Goal: Find specific page/section

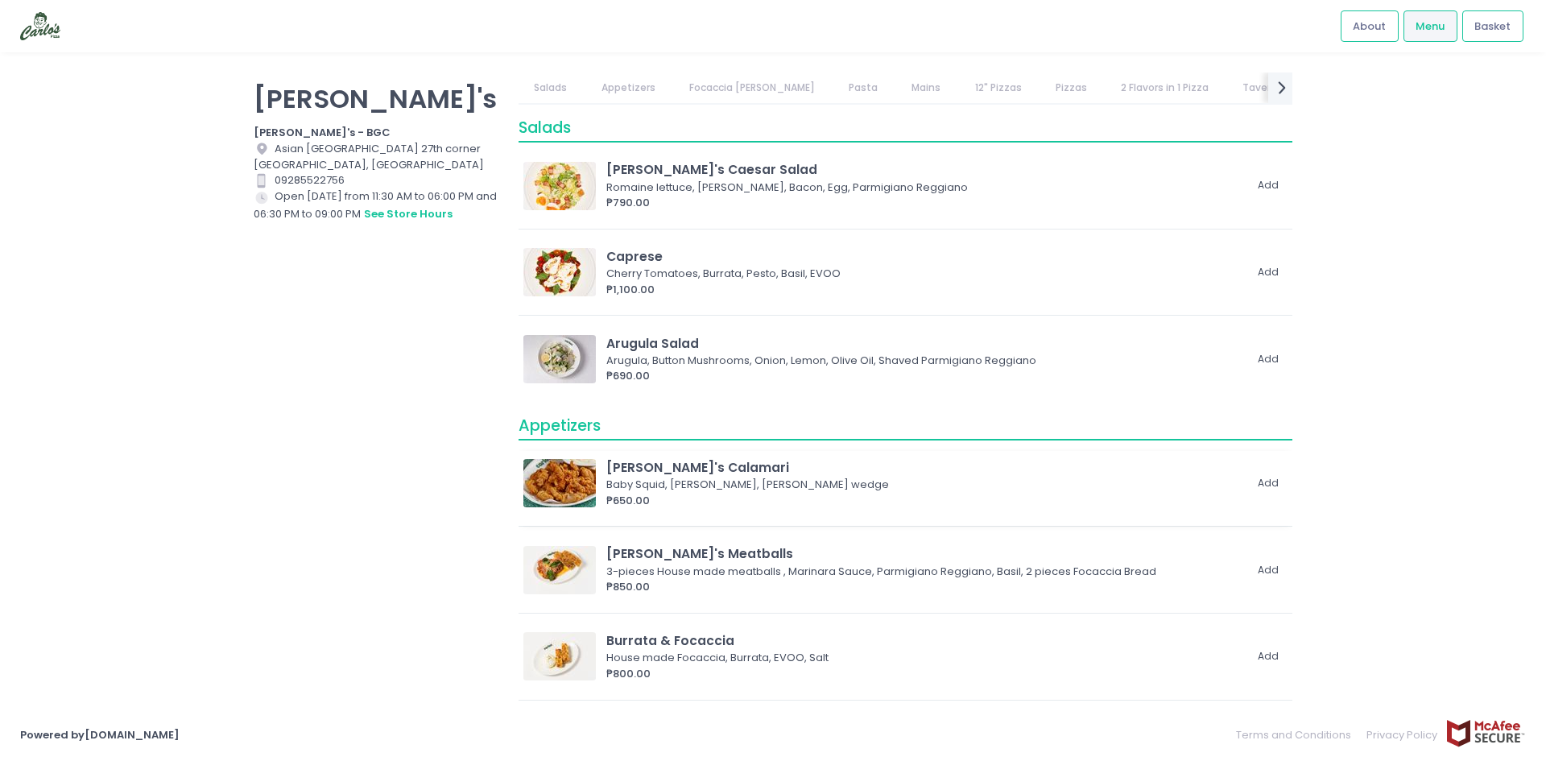
click at [796, 489] on div "Baby Squid, [PERSON_NAME], [PERSON_NAME] wedge" at bounding box center [922, 485] width 632 height 16
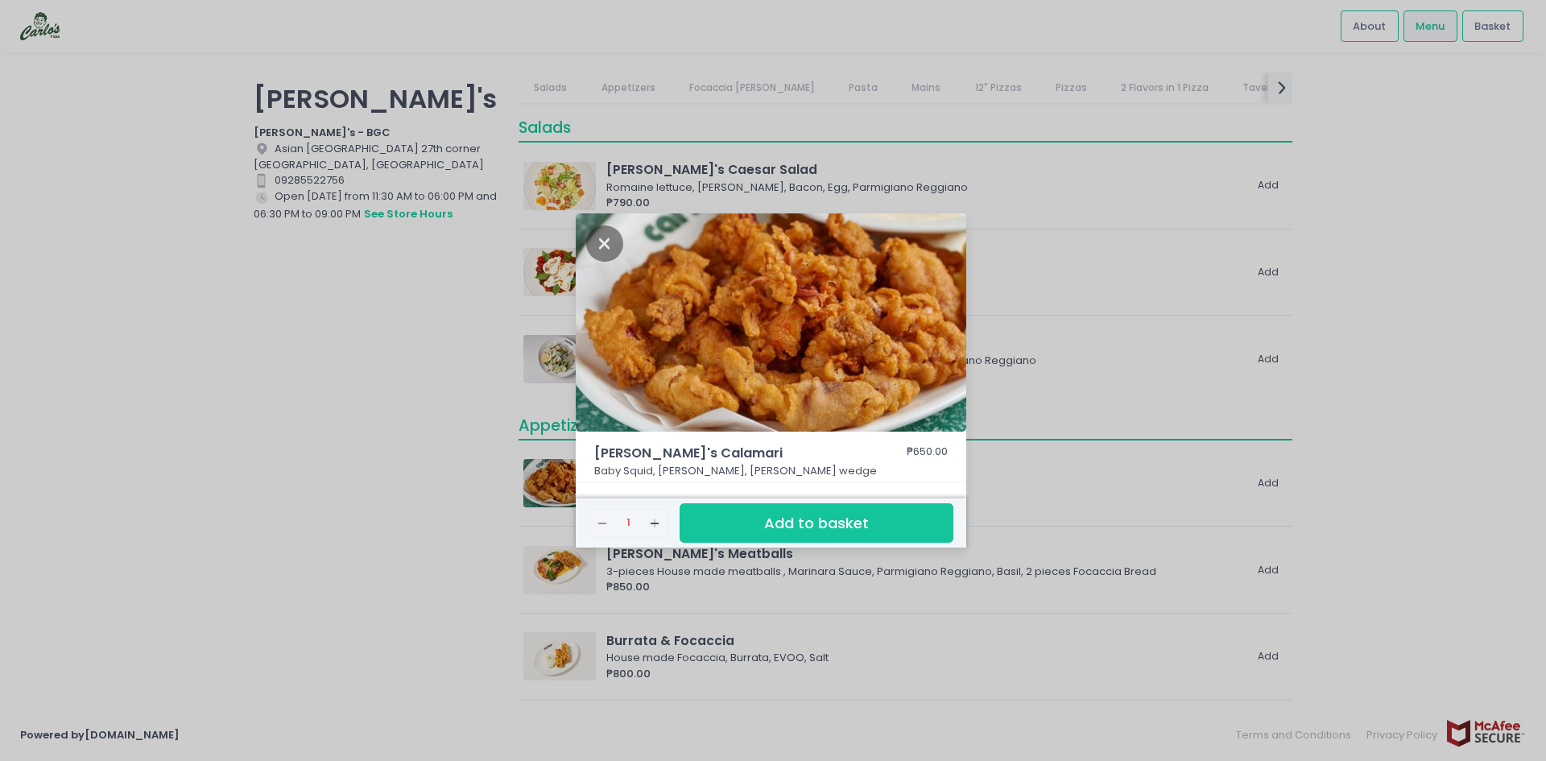
click at [1067, 440] on div "[PERSON_NAME]'s Calamari ₱650.00 Baby Squid, Garlic Aioli, [PERSON_NAME] wedge …" at bounding box center [773, 380] width 1546 height 761
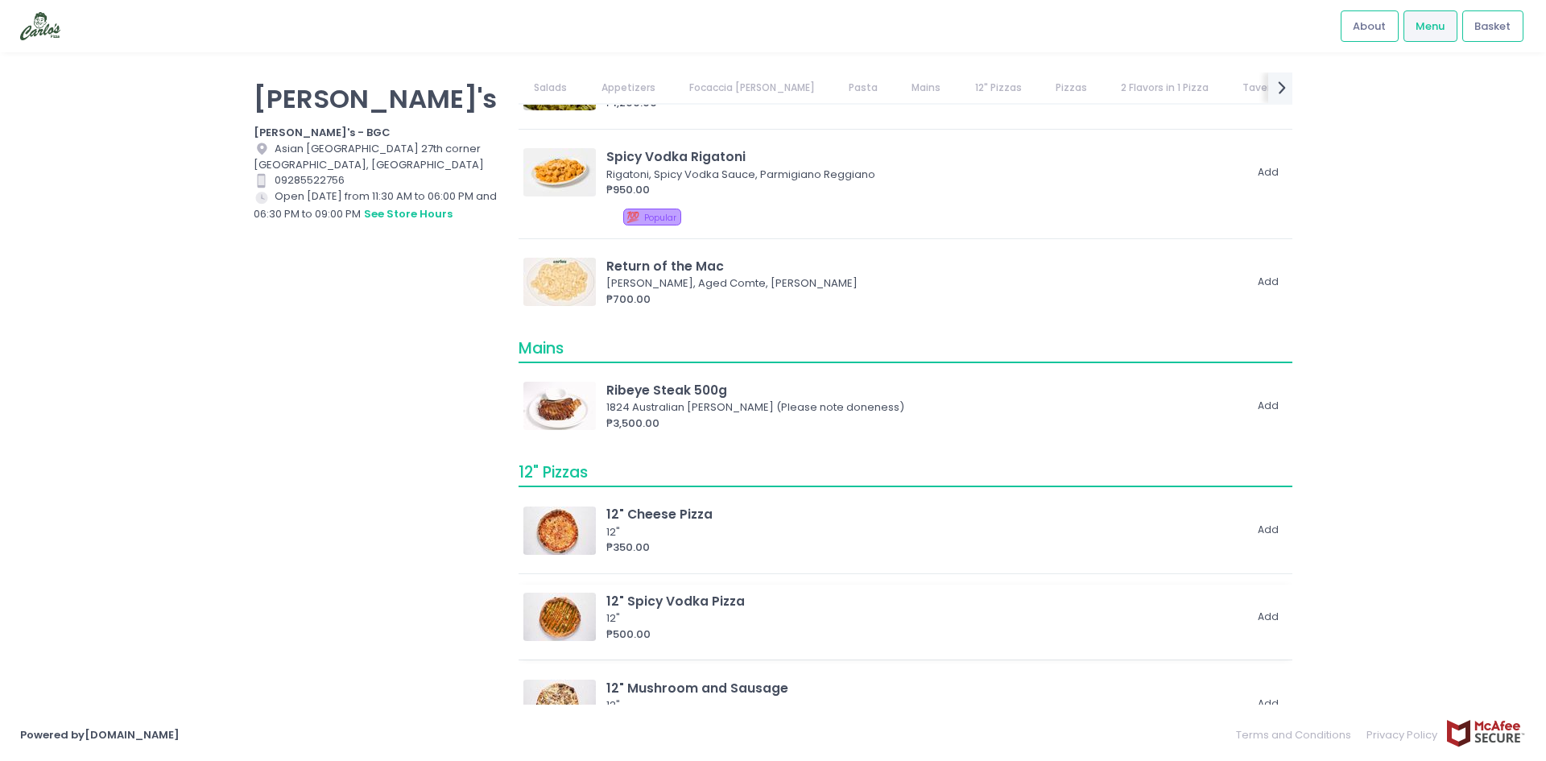
scroll to position [1449, 0]
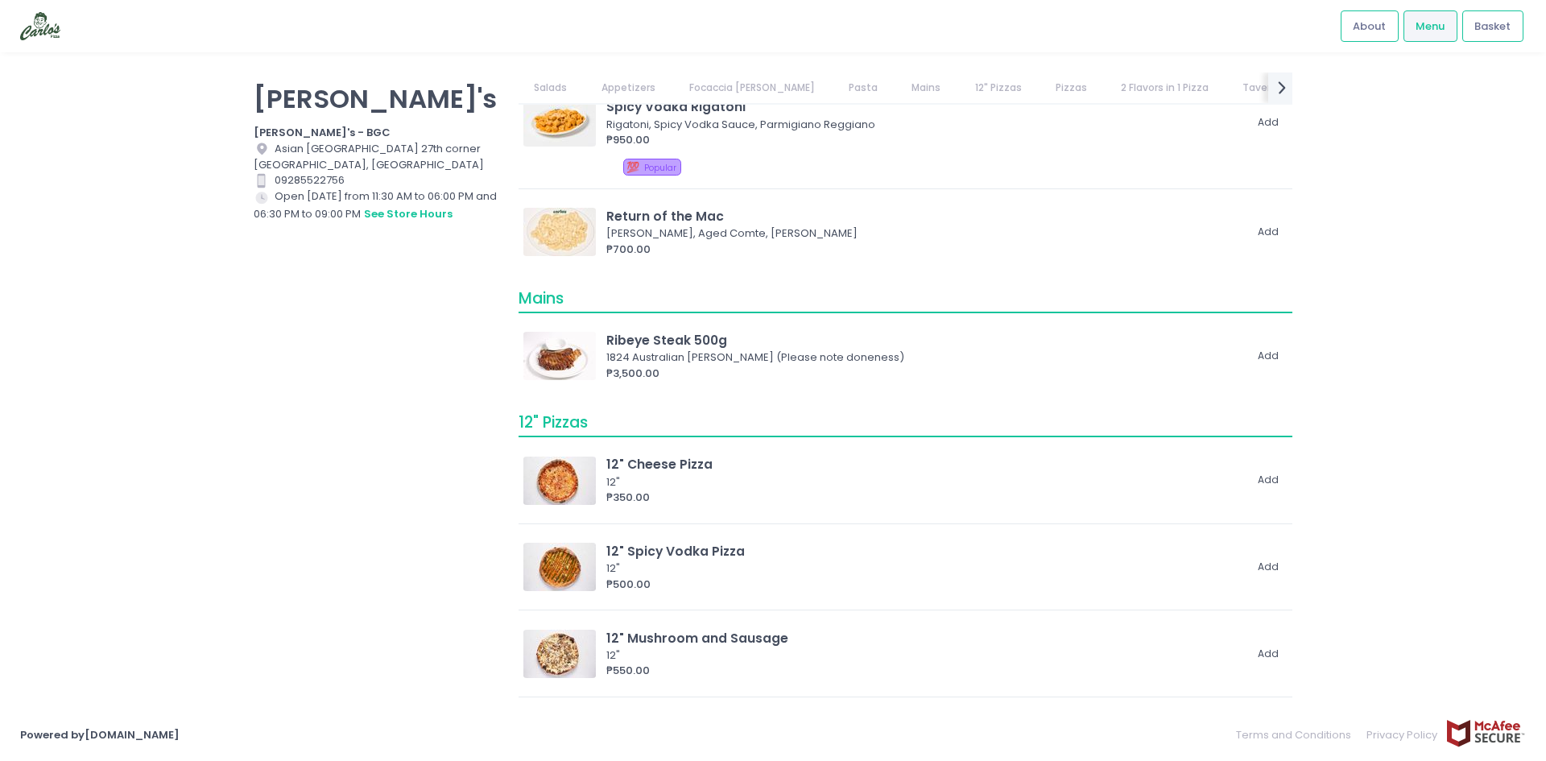
click at [366, 180] on div "Contact Number Created with Sketch. 09285522756" at bounding box center [376, 180] width 245 height 16
drag, startPoint x: 321, startPoint y: 184, endPoint x: 276, endPoint y: 146, distance: 59.4
click at [276, 146] on div "[PERSON_NAME]'s [PERSON_NAME]'s - BGC Location Created with Sketch. [GEOGRAPHIC…" at bounding box center [376, 372] width 265 height 600
click at [399, 211] on button "see store hours" at bounding box center [408, 214] width 90 height 18
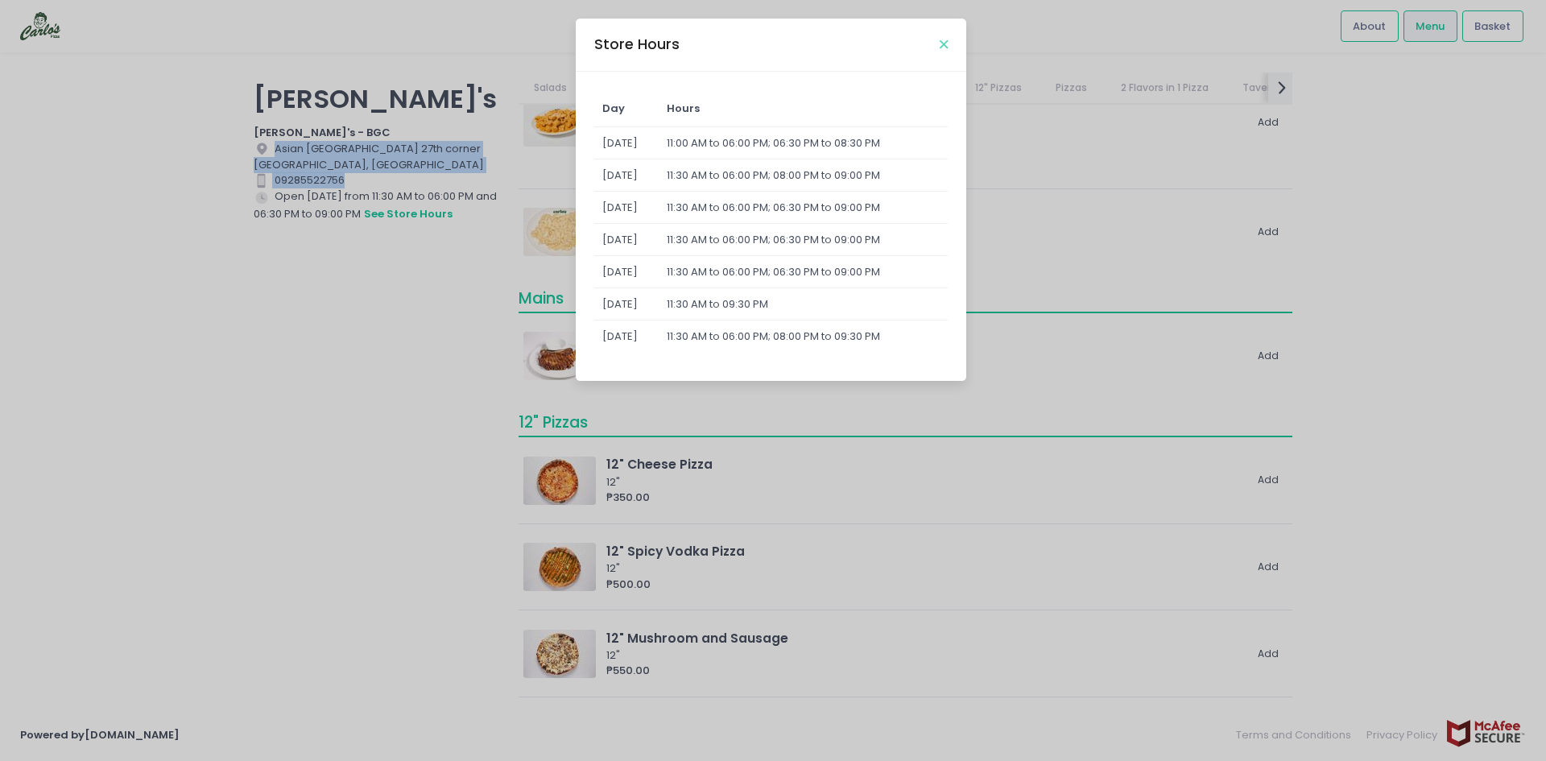
click at [945, 43] on icon "Close" at bounding box center [944, 45] width 8 height 12
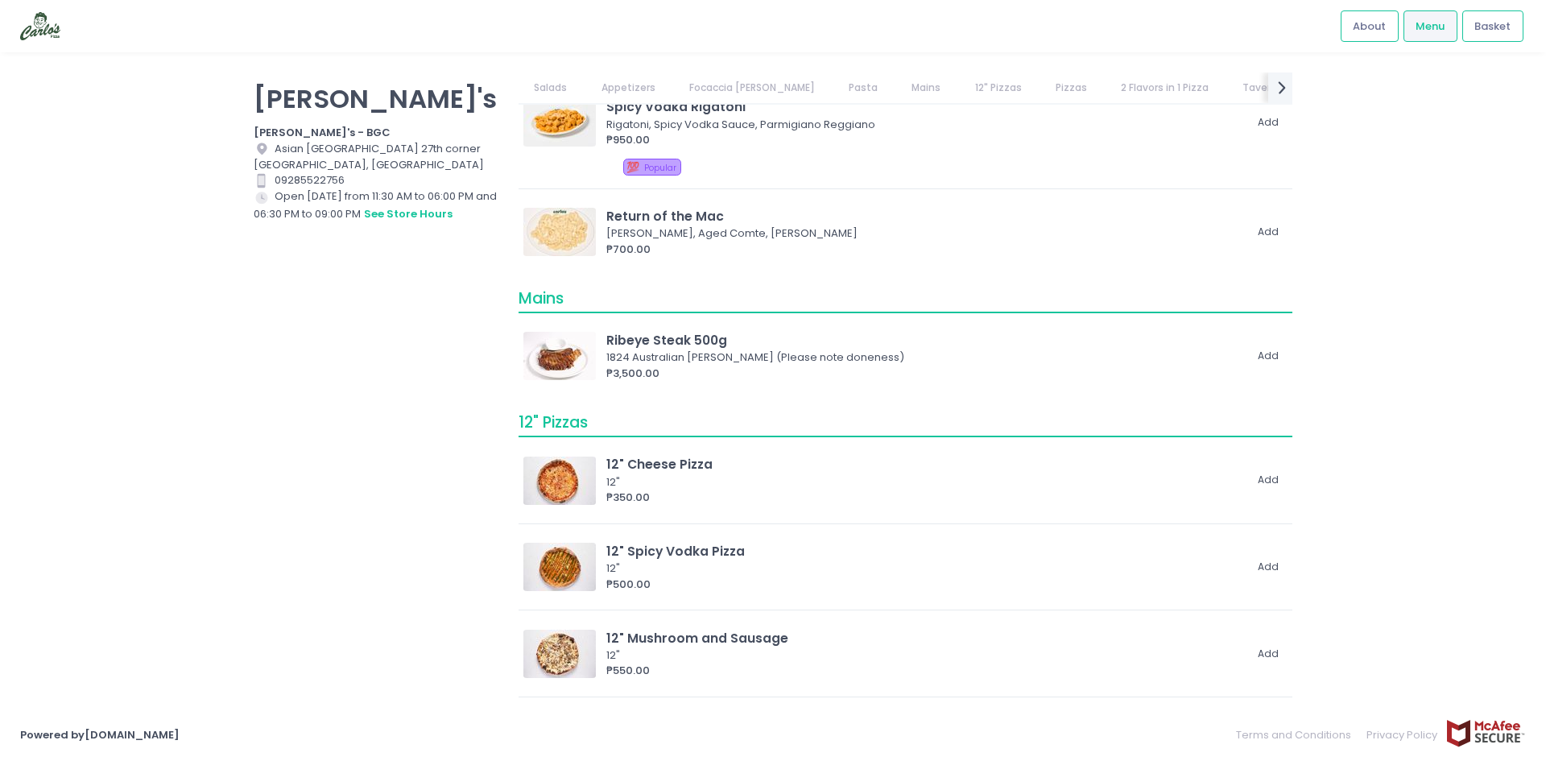
click at [374, 279] on div "[PERSON_NAME]'s [PERSON_NAME]'s - BGC Location Created with Sketch. [GEOGRAPHIC…" at bounding box center [376, 372] width 265 height 600
click at [407, 214] on button "see store hours" at bounding box center [408, 214] width 90 height 18
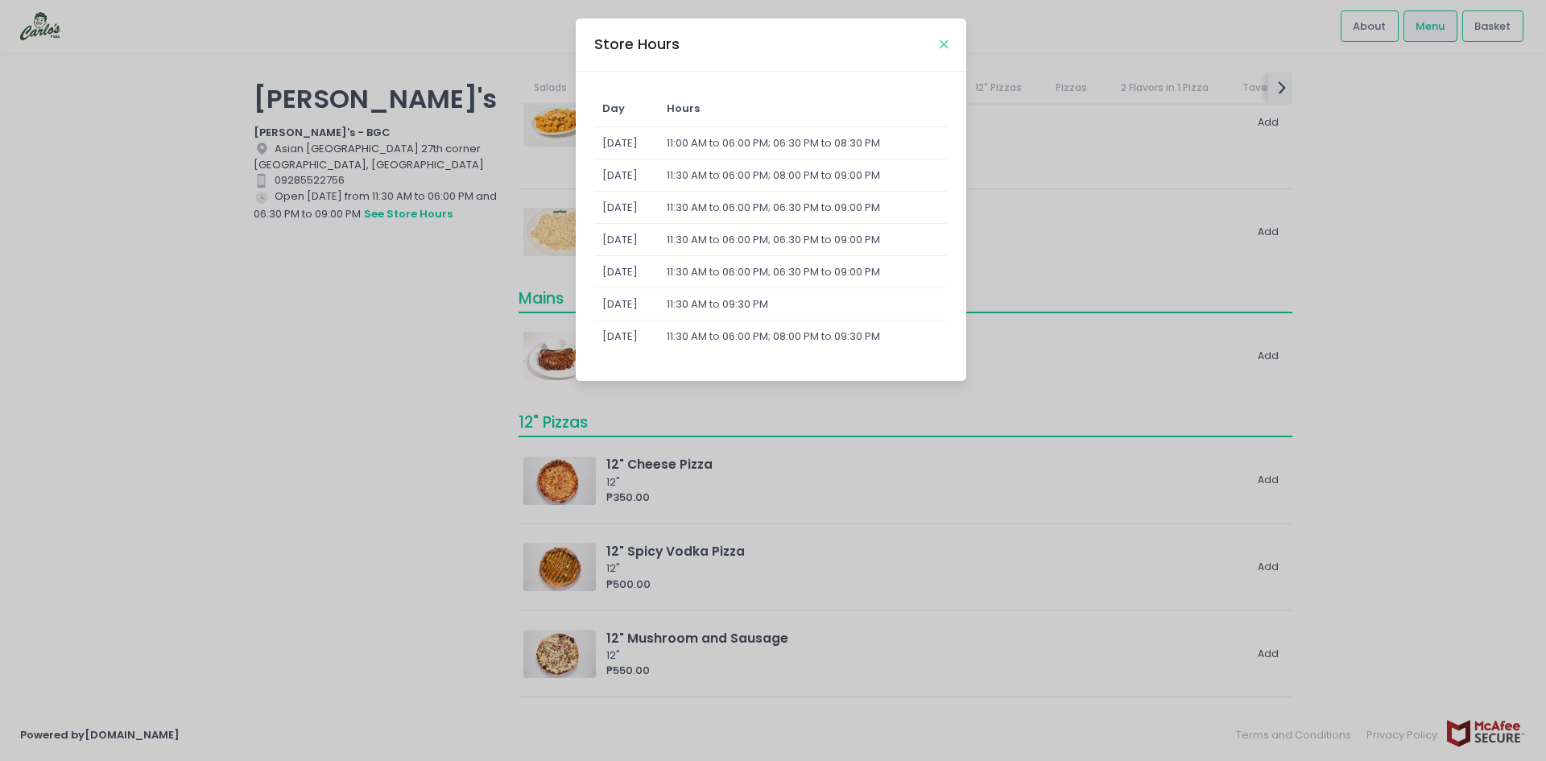
click at [948, 45] on button "Close" at bounding box center [944, 44] width 8 height 8
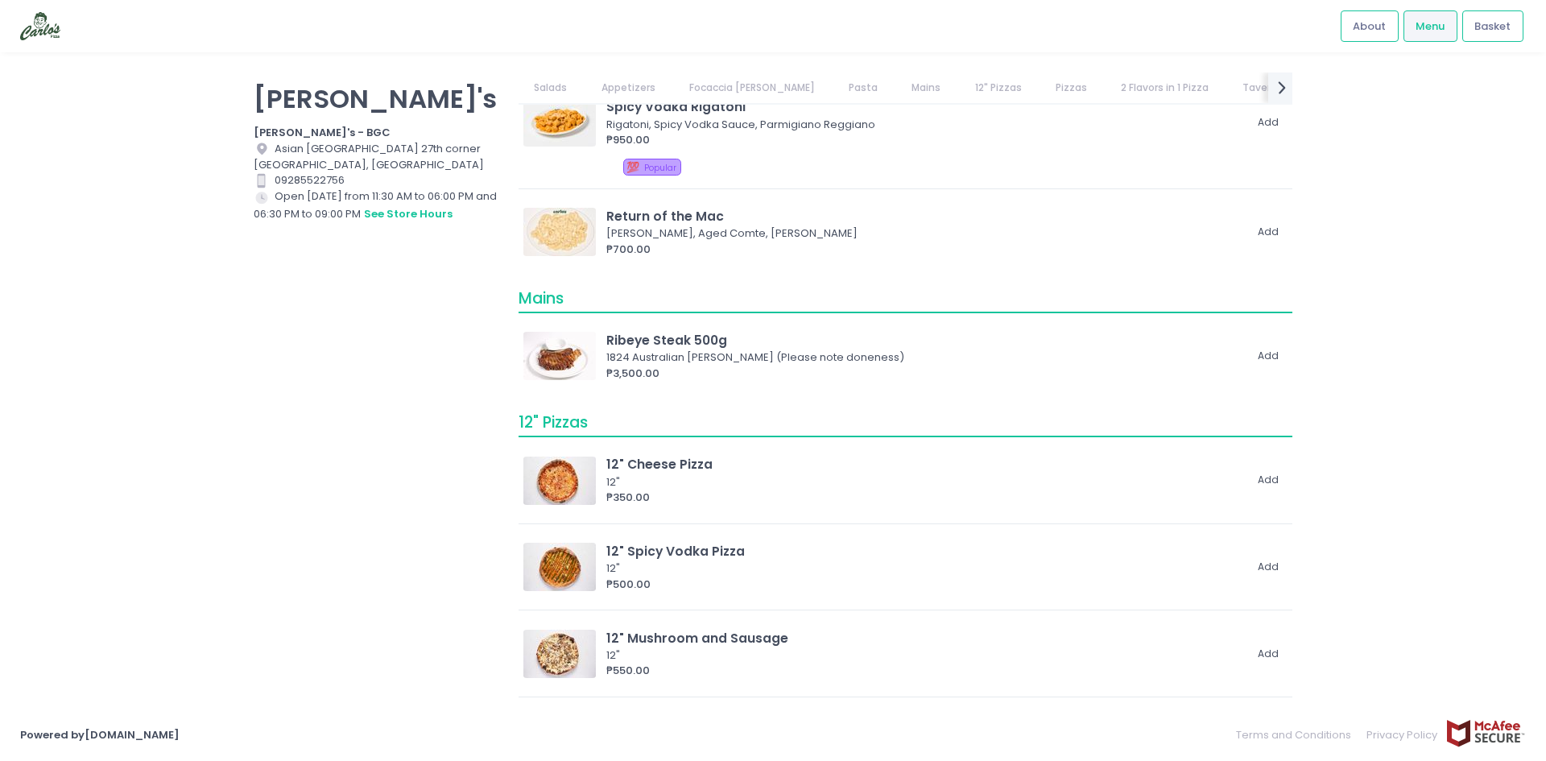
click at [368, 163] on div "Location Created with Sketch. [GEOGRAPHIC_DATA] 27th corner [GEOGRAPHIC_DATA], …" at bounding box center [376, 157] width 245 height 32
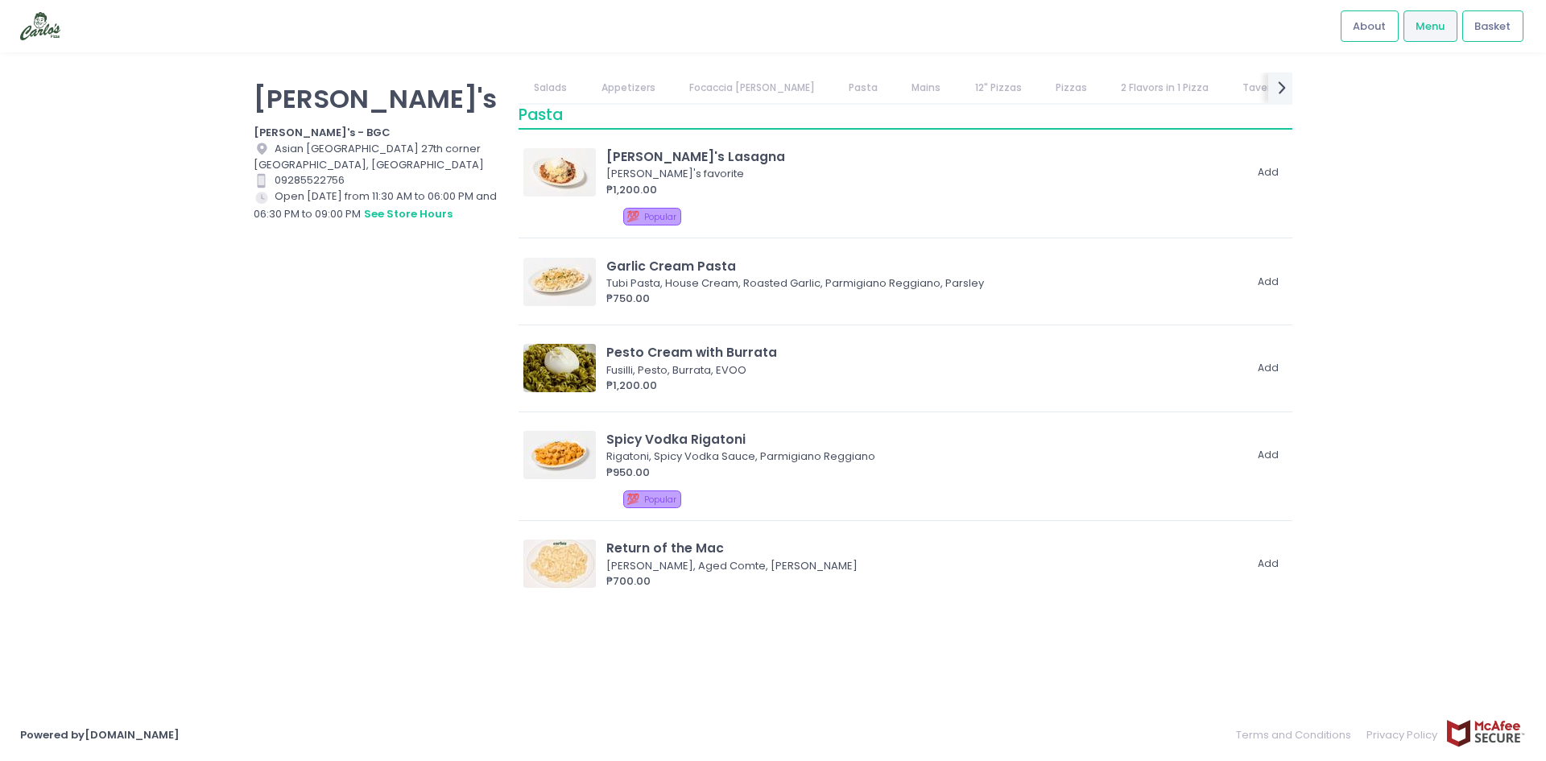
scroll to position [886, 0]
